Goal: Navigation & Orientation: Find specific page/section

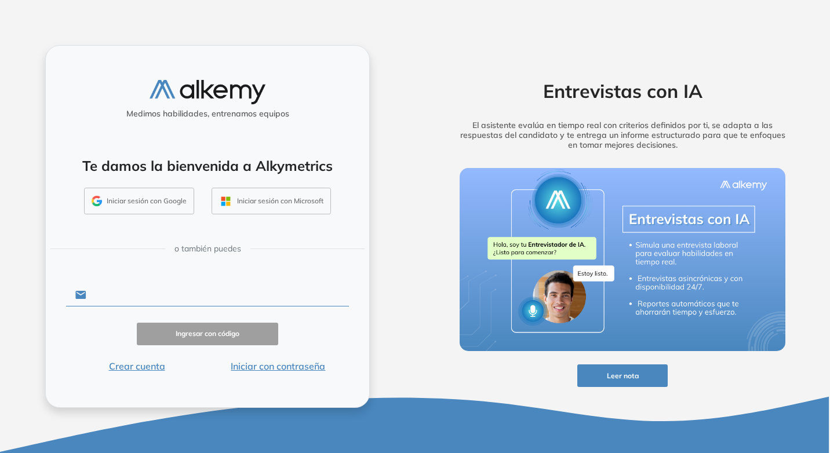
click at [148, 293] on input "text" at bounding box center [217, 295] width 263 height 22
type input "**********"
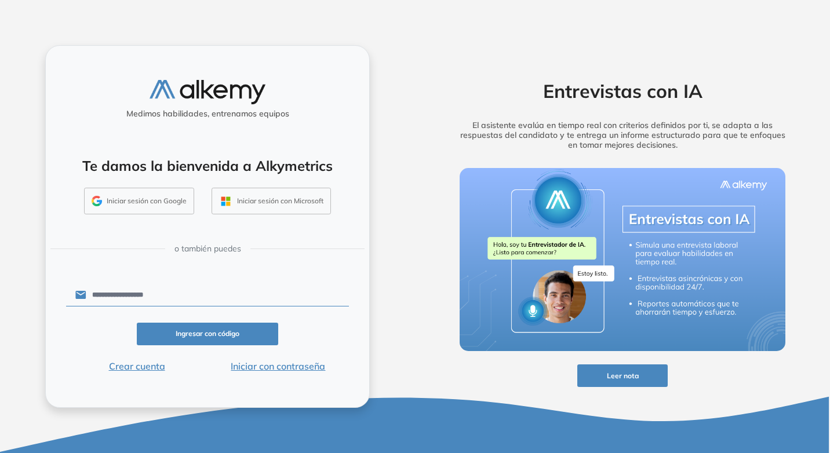
click at [266, 366] on button "Iniciar con contraseña" at bounding box center [277, 366] width 141 height 14
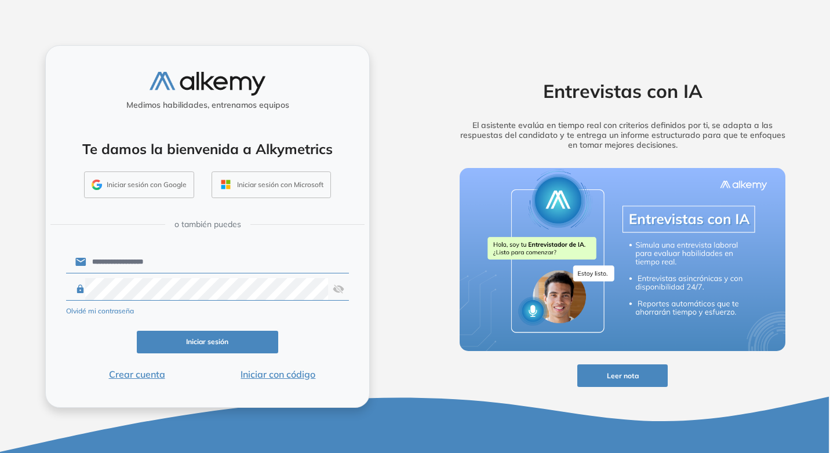
click at [186, 341] on button "Iniciar sesión" at bounding box center [207, 342] width 141 height 23
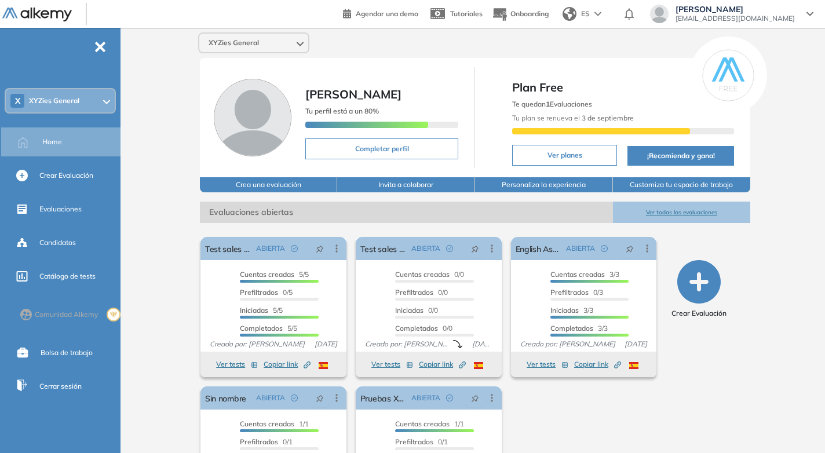
drag, startPoint x: 503, startPoint y: 88, endPoint x: 501, endPoint y: 115, distance: 27.3
click at [501, 115] on div "Plan Free Te quedan 1 Evaluaciones Tu plan se renueva el 3 de septiembre Ver pl…" at bounding box center [612, 117] width 247 height 101
click at [603, 366] on span "Copiar link Created by potrace 1.16, written by Peter Selinger 2001-2019" at bounding box center [597, 364] width 47 height 10
